Goal: Find contact information: Find contact information

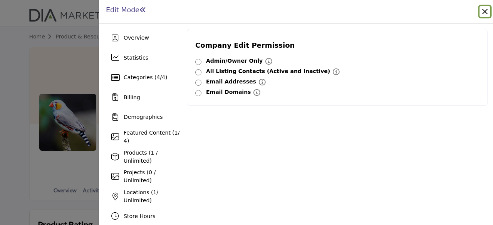
click at [485, 12] on button "Close" at bounding box center [485, 11] width 11 height 11
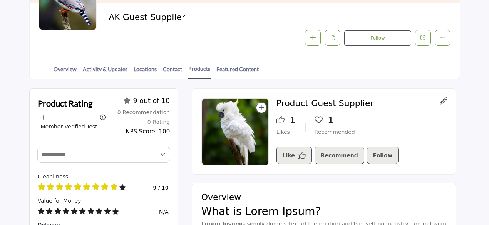
scroll to position [39, 0]
click at [173, 67] on link "Contact" at bounding box center [173, 71] width 20 height 13
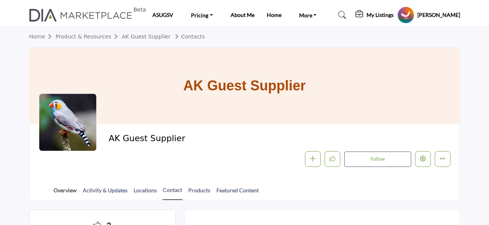
click at [66, 189] on link "Overview" at bounding box center [65, 192] width 24 height 13
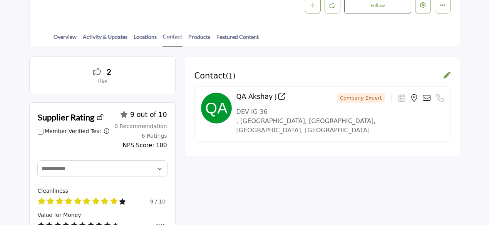
scroll to position [154, 0]
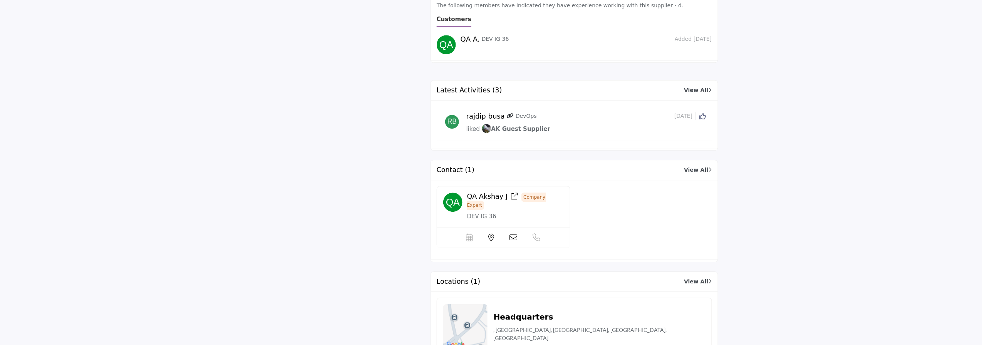
scroll to position [1055, 0]
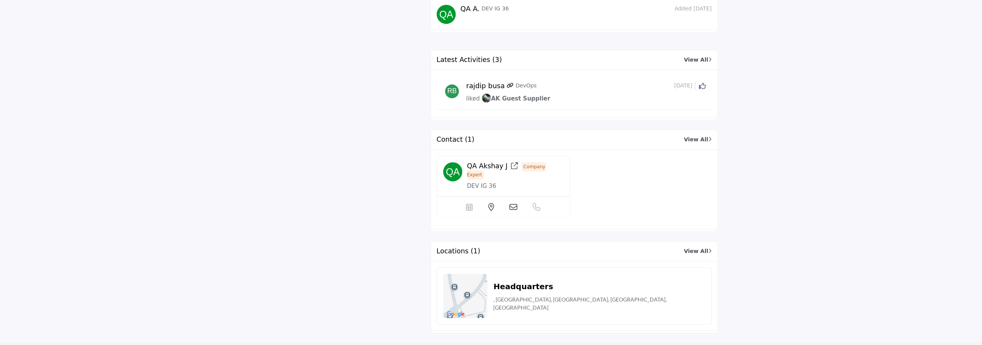
click at [481, 170] on span "QA Akshay J" at bounding box center [487, 166] width 40 height 8
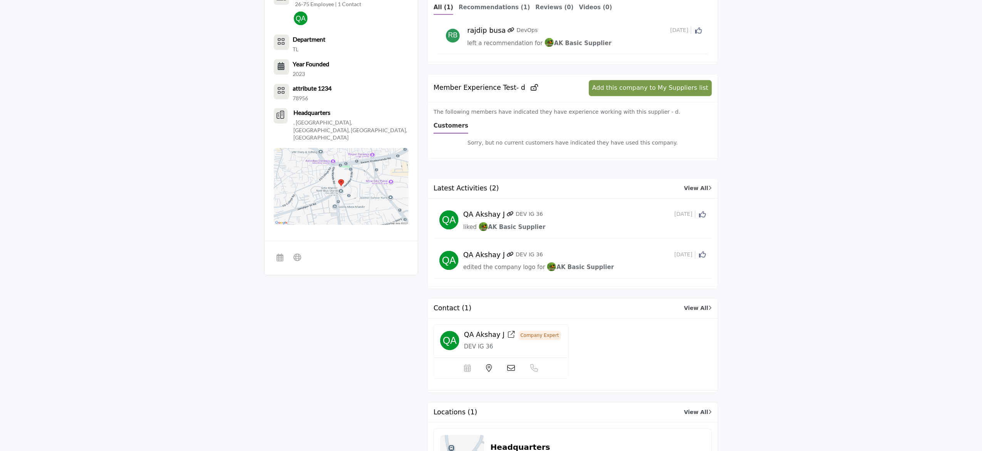
scroll to position [647, 0]
click at [508, 338] on icon at bounding box center [511, 334] width 7 height 7
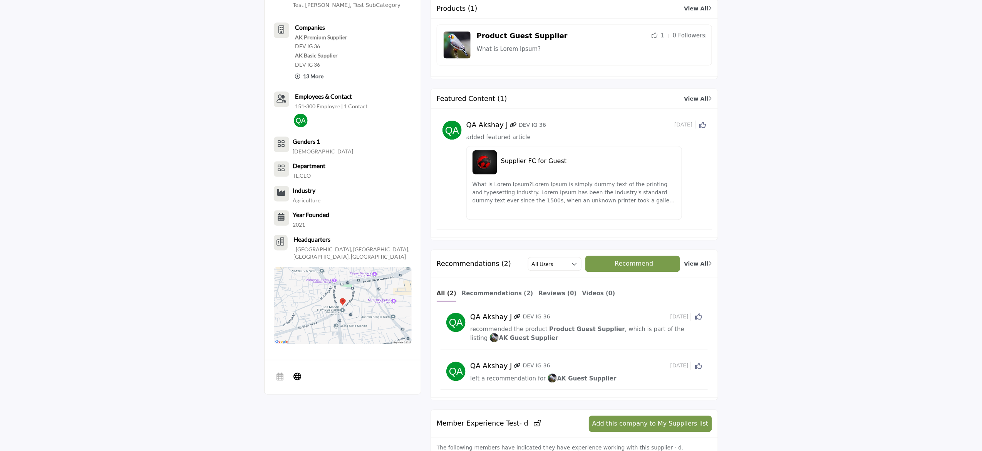
scroll to position [619, 0]
